Goal: Download file/media

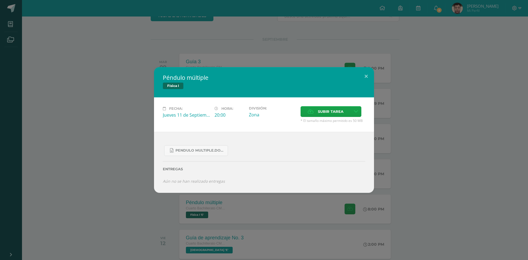
click at [275, 36] on div "Péndulo múltiple Física I Fecha: Jueves 11 de Septiembre Hora: 20:00 División: …" at bounding box center [264, 130] width 528 height 260
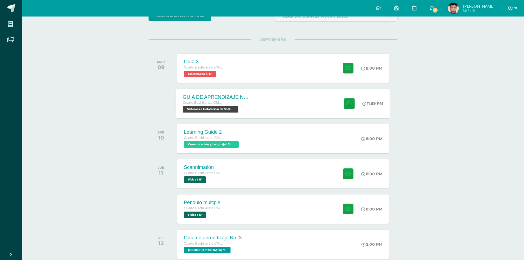
click at [280, 103] on div "GUIA DE APRENDIZAJE NO 3 / EJERCICIOS DE CICLOS EN PDF Cuarto Bachillerato CMP …" at bounding box center [283, 103] width 214 height 29
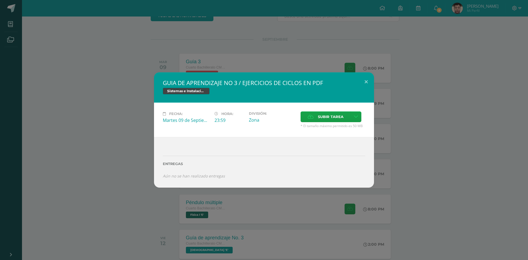
click at [417, 100] on div "GUIA DE APRENDIZAJE NO 3 / EJERCICIOS DE CICLOS EN PDF Sistemas e Instalación d…" at bounding box center [264, 129] width 524 height 115
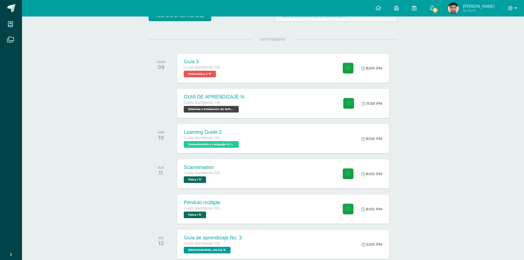
click at [441, 9] on link "8" at bounding box center [432, 8] width 18 height 17
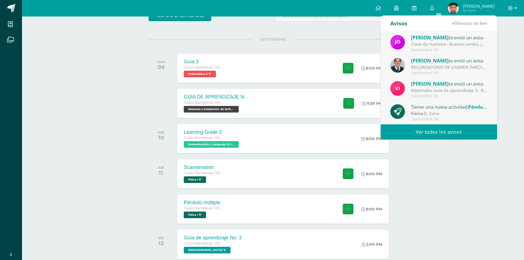
click at [435, 131] on link "Ver todos los avisos" at bounding box center [439, 131] width 116 height 15
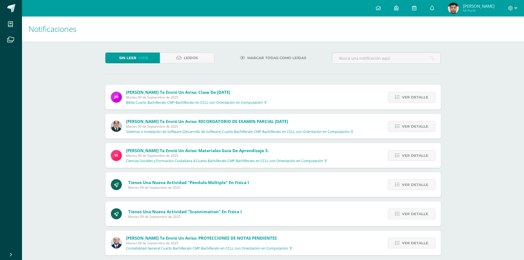
click at [416, 104] on div "Ver detalle" at bounding box center [410, 97] width 61 height 25
click at [409, 98] on span "Ver detalle" at bounding box center [415, 97] width 26 height 10
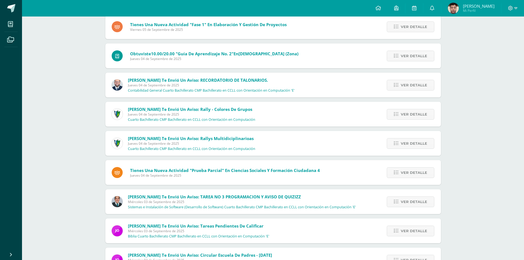
scroll to position [1047, 0]
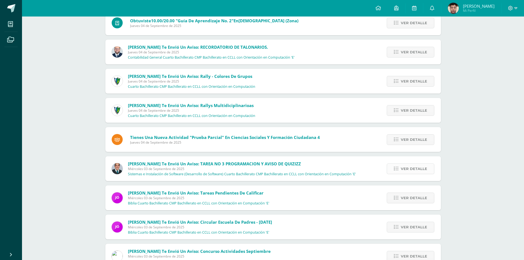
click at [406, 169] on span "Ver detalle" at bounding box center [414, 169] width 26 height 10
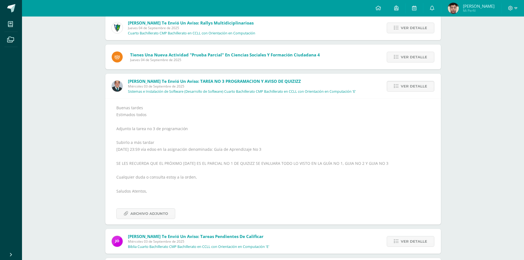
scroll to position [1089, 0]
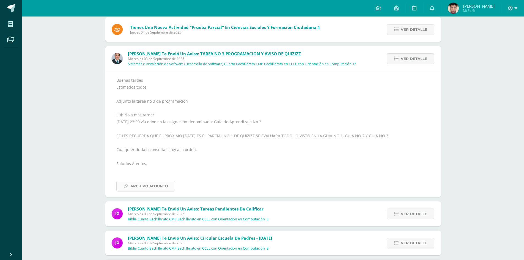
click at [158, 190] on span "Archivo Adjunto" at bounding box center [149, 186] width 38 height 10
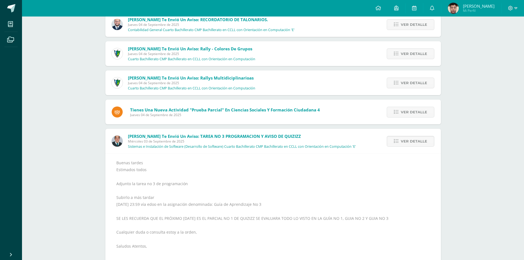
scroll to position [978, 0]
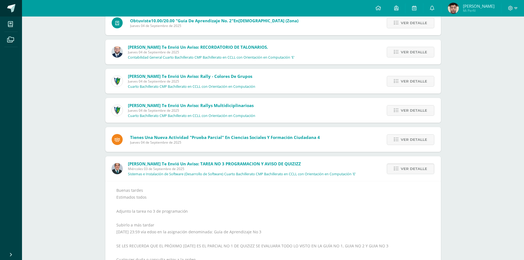
click at [12, 3] on link at bounding box center [11, 8] width 22 height 17
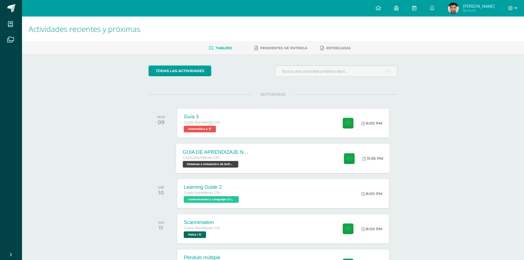
click at [267, 159] on div "GUIA DE APRENDIZAJE NO 3 / EJERCICIOS DE CICLOS EN PDF Cuarto Bachillerato CMP …" at bounding box center [283, 158] width 214 height 29
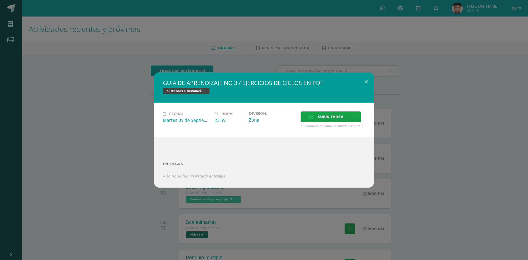
drag, startPoint x: 51, startPoint y: 121, endPoint x: 95, endPoint y: 42, distance: 89.8
click at [51, 121] on div "GUIA DE APRENDIZAJE NO 3 / EJERCICIOS DE CICLOS EN PDF Sistemas e Instalación d…" at bounding box center [264, 129] width 524 height 115
